Goal: Information Seeking & Learning: Find specific page/section

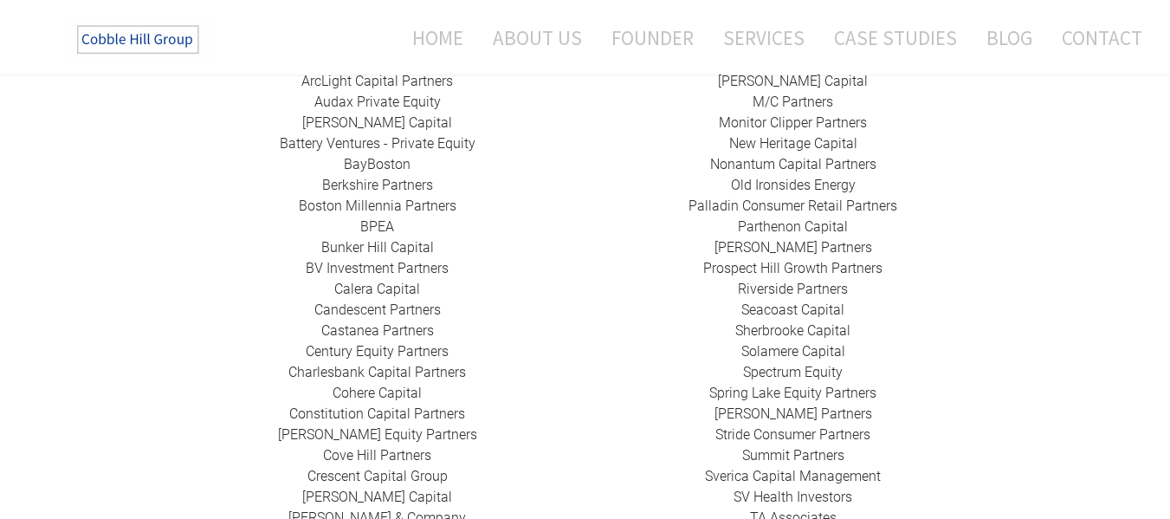
click at [821, 260] on link "Prospect Hill Growth Partners" at bounding box center [792, 268] width 179 height 16
click at [760, 281] on link "Riverside Partners" at bounding box center [793, 289] width 110 height 16
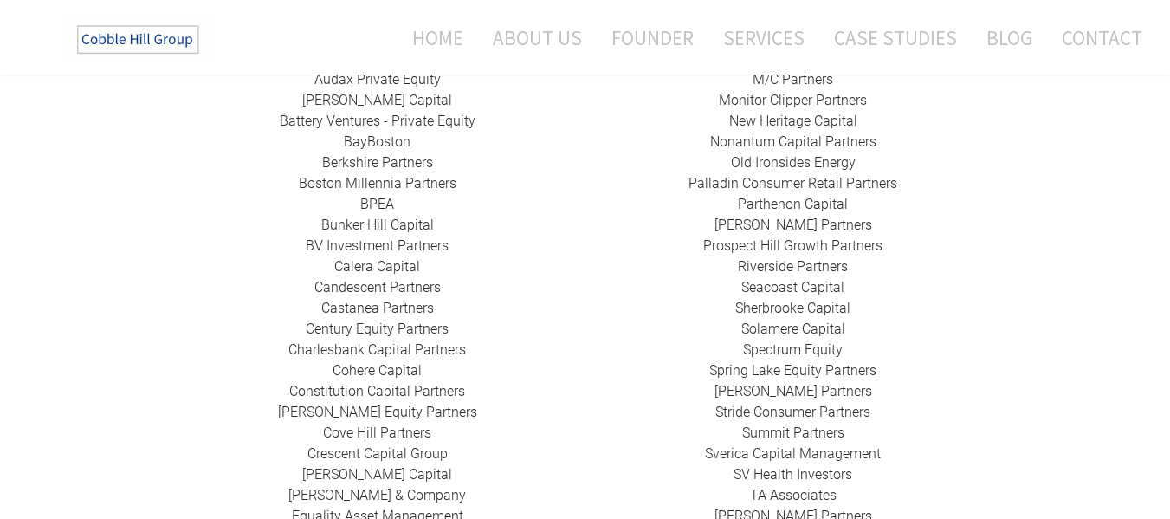
scroll to position [566, 0]
click at [779, 277] on link "Seacoast Capital" at bounding box center [792, 285] width 103 height 16
click at [767, 298] on link "​Sherbrooke Capital​" at bounding box center [792, 306] width 115 height 16
click at [818, 319] on link "Solamere Capital" at bounding box center [793, 327] width 104 height 16
click at [791, 340] on link "Spectrum Equity" at bounding box center [793, 348] width 100 height 16
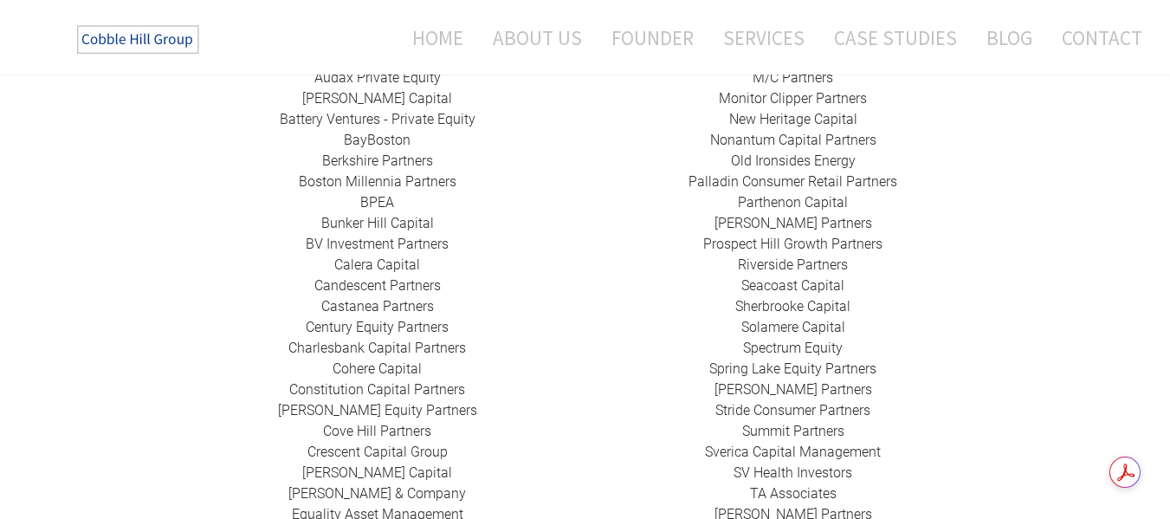
click at [765, 360] on link "Spring Lake Equity Partners" at bounding box center [792, 368] width 167 height 16
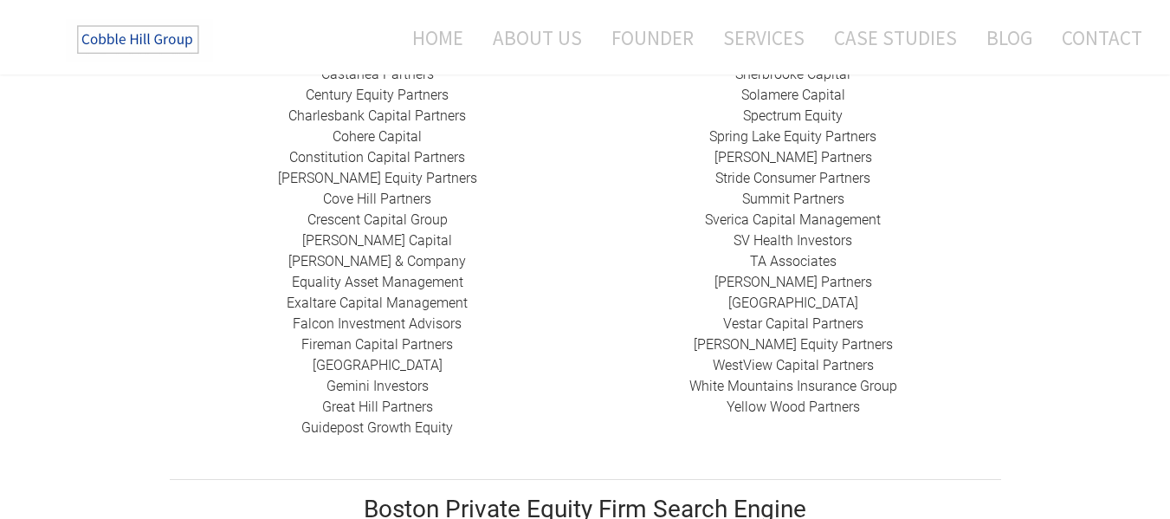
scroll to position [719, 0]
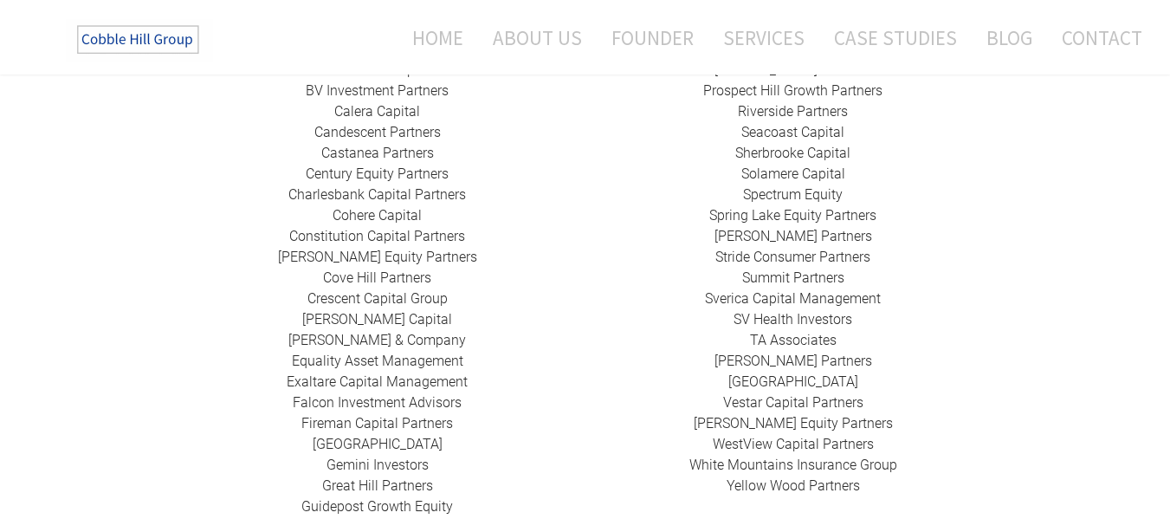
click at [786, 228] on link "[PERSON_NAME] Partners" at bounding box center [794, 236] width 158 height 16
click at [801, 249] on link "Stride Consumer Partners" at bounding box center [792, 257] width 155 height 16
click at [780, 269] on link "Summit Partners" at bounding box center [793, 277] width 102 height 16
